Goal: Information Seeking & Learning: Learn about a topic

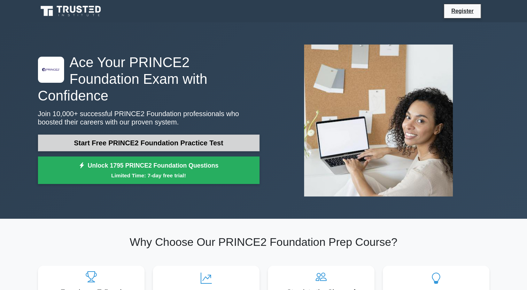
click at [139, 135] on link "Start Free PRINCE2 Foundation Practice Test" at bounding box center [149, 143] width 222 height 17
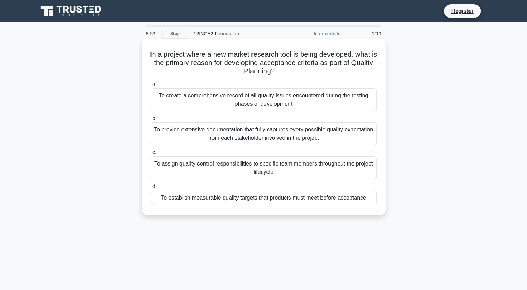
click at [248, 166] on div "To assign quality control responsibilities to specific team members throughout …" at bounding box center [264, 168] width 226 height 23
click at [151, 155] on input "c. To assign quality control responsibilities to specific team members througho…" at bounding box center [151, 152] width 0 height 5
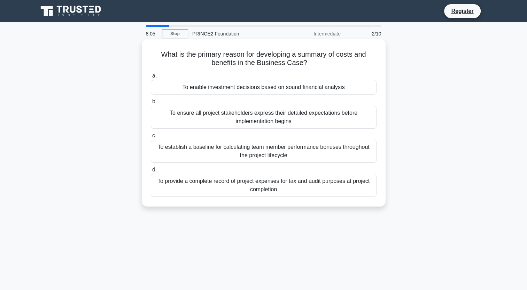
click at [264, 114] on div "To ensure all project stakeholders express their detailed expectations before i…" at bounding box center [264, 117] width 226 height 23
click at [151, 104] on input "b. To ensure all project stakeholders express their detailed expectations befor…" at bounding box center [151, 102] width 0 height 5
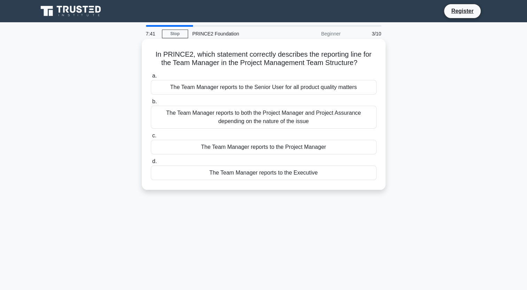
click at [270, 174] on div "The Team Manager reports to the Executive" at bounding box center [264, 173] width 226 height 15
click at [151, 164] on input "d. The Team Manager reports to the Executive" at bounding box center [151, 162] width 0 height 5
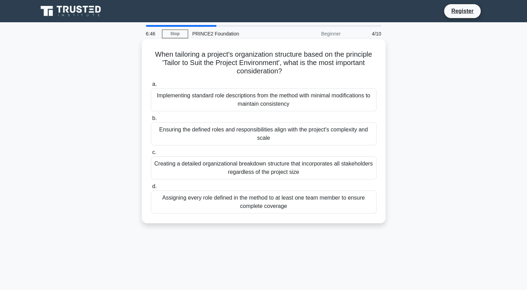
click at [263, 134] on div "Ensuring the defined roles and responsibilities align with the project's comple…" at bounding box center [264, 134] width 226 height 23
click at [151, 121] on input "b. Ensuring the defined roles and responsibilities align with the project's com…" at bounding box center [151, 118] width 0 height 5
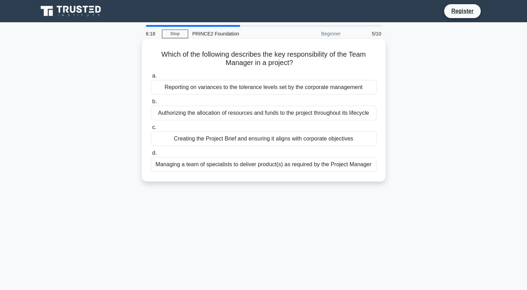
click at [252, 115] on div "Authorizing the allocation of resources and funds to the project throughout its…" at bounding box center [264, 113] width 226 height 15
click at [151, 104] on input "b. Authorizing the allocation of resources and funds to the project throughout …" at bounding box center [151, 102] width 0 height 5
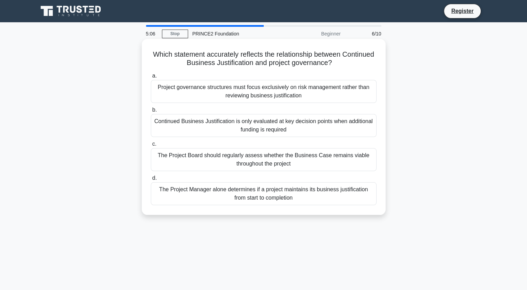
click at [270, 194] on div "The Project Manager alone determines if a project maintains its business justif…" at bounding box center [264, 194] width 226 height 23
click at [151, 181] on input "d. The Project Manager alone determines if a project maintains its business jus…" at bounding box center [151, 178] width 0 height 5
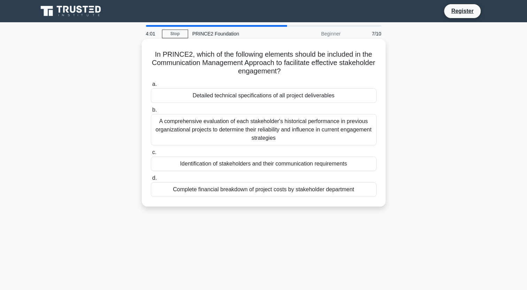
click at [258, 190] on div "Complete financial breakdown of project costs by stakeholder department" at bounding box center [264, 190] width 226 height 15
click at [151, 181] on input "d. Complete financial breakdown of project costs by stakeholder department" at bounding box center [151, 178] width 0 height 5
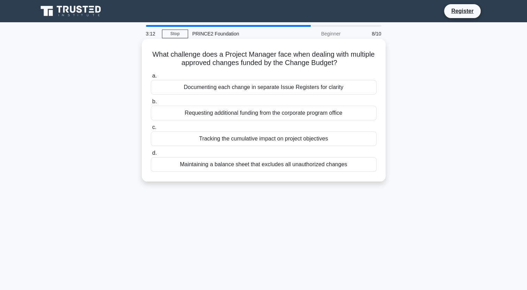
click at [253, 112] on div "Requesting additional funding from the corporate program office" at bounding box center [264, 113] width 226 height 15
click at [151, 104] on input "b. Requesting additional funding from the corporate program office" at bounding box center [151, 102] width 0 height 5
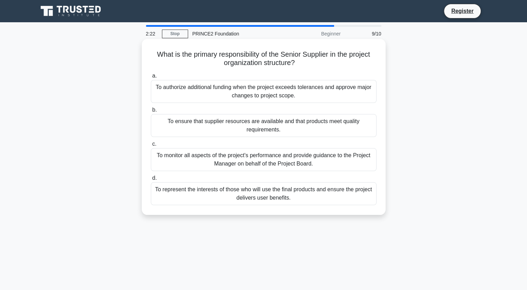
click at [262, 155] on div "To monitor all aspects of the project's performance and provide guidance to the…" at bounding box center [264, 159] width 226 height 23
click at [151, 147] on input "c. To monitor all aspects of the project's performance and provide guidance to …" at bounding box center [151, 144] width 0 height 5
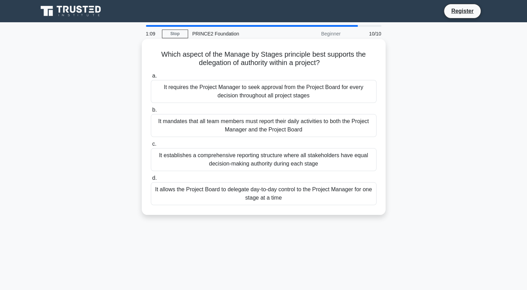
click at [247, 130] on div "It mandates that all team members must report their daily activities to both th…" at bounding box center [264, 125] width 226 height 23
click at [151, 112] on input "b. It mandates that all team members must report their daily activities to both…" at bounding box center [151, 110] width 0 height 5
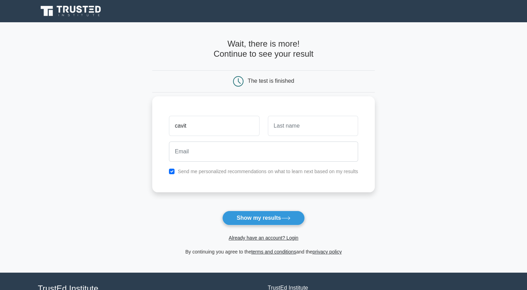
type input "cavit"
click at [295, 129] on input "text" at bounding box center [313, 126] width 90 height 20
type input "HAYAT"
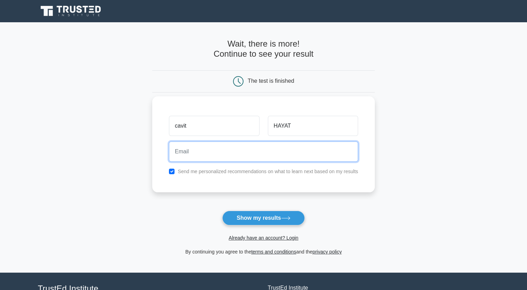
click at [227, 153] on input "email" at bounding box center [263, 152] width 189 height 20
type input "c.hayat@aysel.uz"
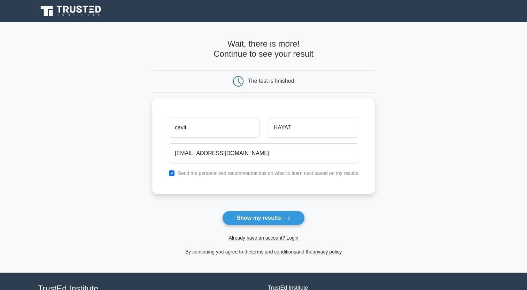
click at [261, 216] on button "Show my results" at bounding box center [263, 218] width 82 height 15
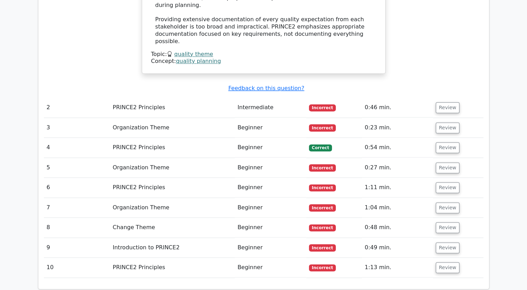
scroll to position [878, 0]
